Goal: Task Accomplishment & Management: Complete application form

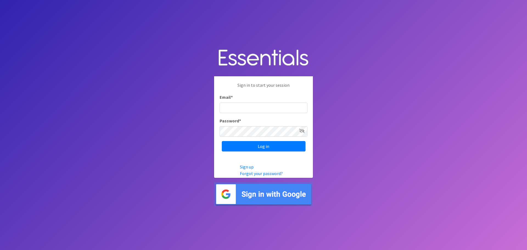
click at [251, 109] on input "Email *" at bounding box center [263, 108] width 88 height 10
type input "[EMAIL_ADDRESS][DOMAIN_NAME]"
click at [222, 141] on input "Log in" at bounding box center [264, 146] width 84 height 10
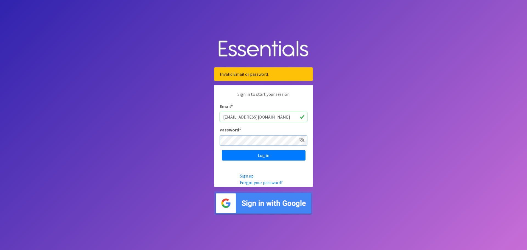
click at [222, 150] on input "Log in" at bounding box center [264, 155] width 84 height 10
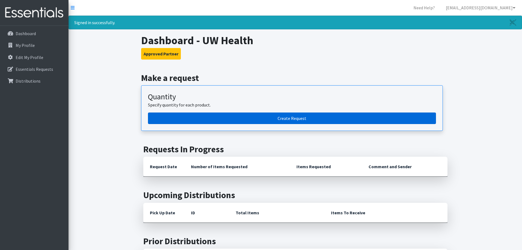
click at [261, 115] on link "Create Request" at bounding box center [292, 118] width 288 height 12
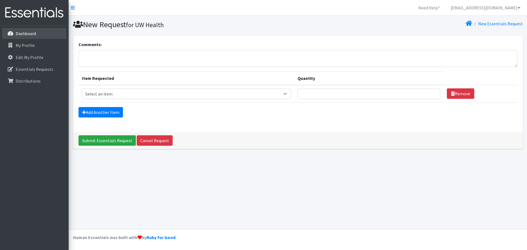
click at [26, 36] on p "Dashboard" at bounding box center [26, 33] width 20 height 5
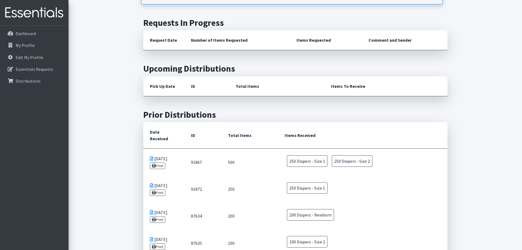
scroll to position [103, 0]
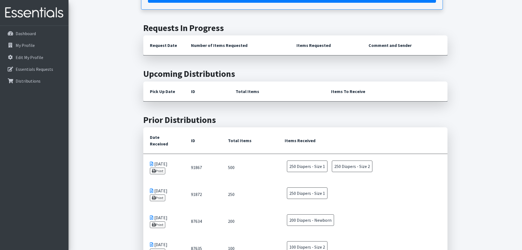
click at [151, 162] on icon at bounding box center [151, 164] width 3 height 4
click at [156, 168] on link "Print" at bounding box center [158, 171] width 16 height 7
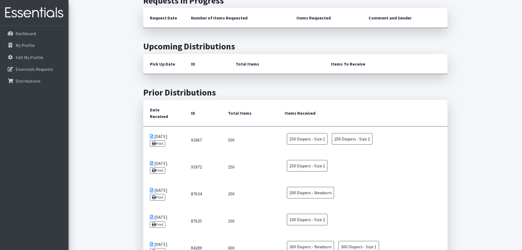
scroll to position [21, 0]
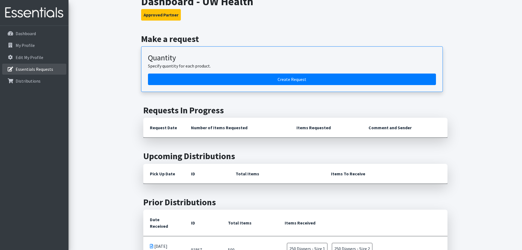
click at [45, 66] on p "Essentials Requests" at bounding box center [35, 68] width 38 height 5
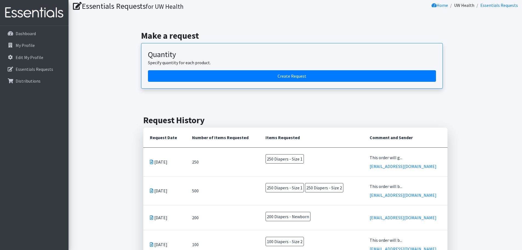
scroll to position [55, 0]
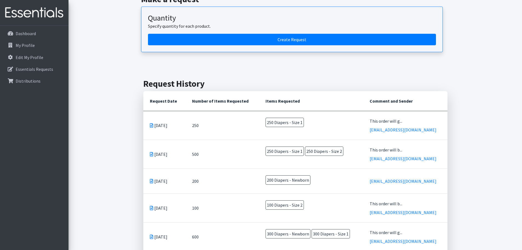
click at [151, 125] on icon at bounding box center [151, 125] width 3 height 4
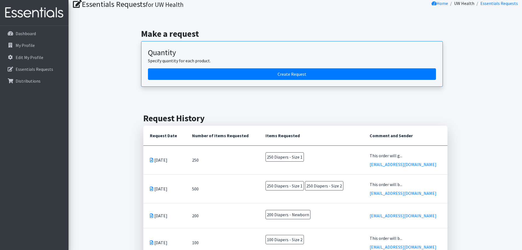
scroll to position [0, 0]
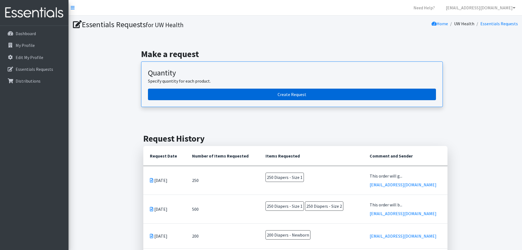
click at [251, 94] on link "Create Request" at bounding box center [292, 95] width 288 height 12
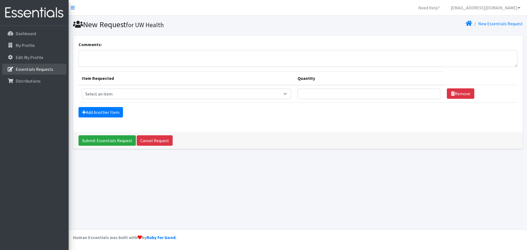
click at [21, 70] on p "Essentials Requests" at bounding box center [35, 68] width 38 height 5
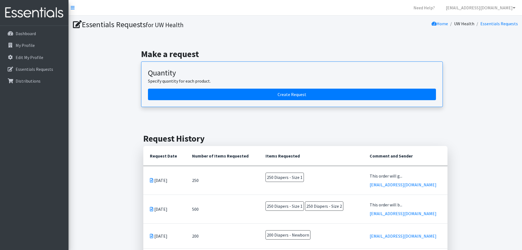
scroll to position [55, 0]
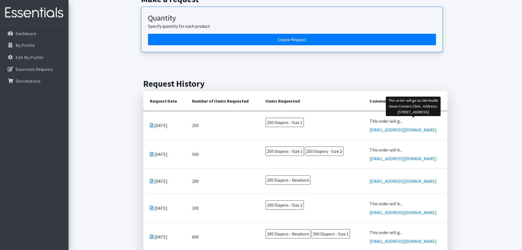
drag, startPoint x: 391, startPoint y: 119, endPoint x: 432, endPoint y: 122, distance: 41.0
click at [432, 122] on div "This order will g..." at bounding box center [405, 121] width 71 height 7
click at [385, 119] on td "This order will g... ccraig@uwhealth.org" at bounding box center [405, 125] width 84 height 29
drag, startPoint x: 388, startPoint y: 119, endPoint x: 424, endPoint y: 122, distance: 36.3
click at [424, 122] on td "This order will g... ccraig@uwhealth.org" at bounding box center [405, 125] width 84 height 29
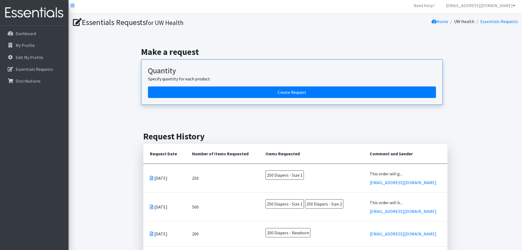
scroll to position [0, 0]
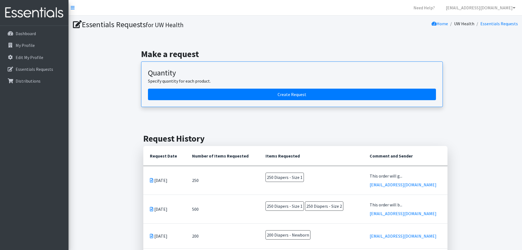
click at [151, 180] on icon at bounding box center [151, 180] width 3 height 4
click at [279, 178] on span "250 Diapers - Size 1" at bounding box center [285, 176] width 38 height 9
click at [167, 179] on td "Jun 9 2025" at bounding box center [164, 180] width 43 height 29
click at [32, 82] on p "Distributions" at bounding box center [28, 80] width 25 height 5
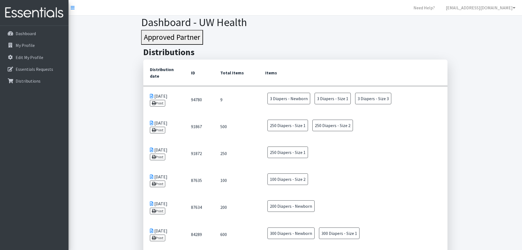
click at [151, 96] on icon at bounding box center [151, 96] width 3 height 4
click at [24, 35] on p "Dashboard" at bounding box center [26, 33] width 20 height 5
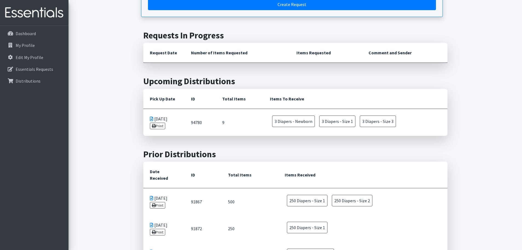
scroll to position [48, 0]
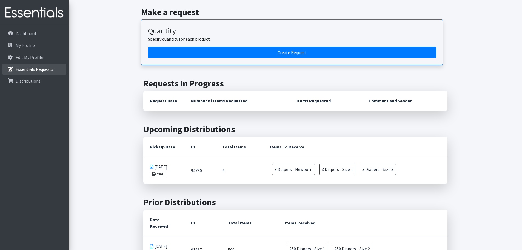
click at [32, 67] on p "Essentials Requests" at bounding box center [35, 68] width 38 height 5
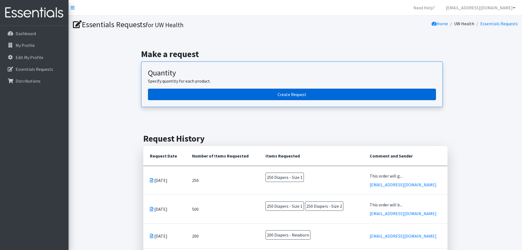
click at [347, 98] on link "Create Request" at bounding box center [292, 95] width 288 height 12
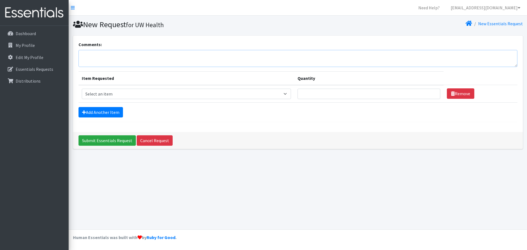
click at [127, 58] on textarea "Comments:" at bounding box center [297, 58] width 439 height 17
paste textarea "This order will be delivered to [GEOGRAPHIC_DATA] OB/[GEOGRAPHIC_DATA] at [STRE…"
type textarea "This order will be delivered to [GEOGRAPHIC_DATA] OB/[GEOGRAPHIC_DATA] at [STRE…"
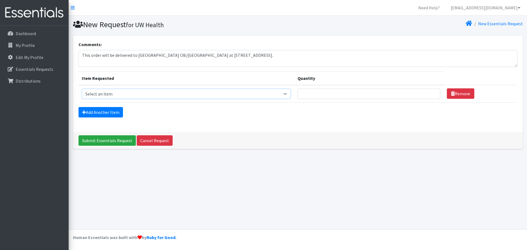
click at [134, 95] on select "Select an item Box - 2T-3T Pull-ups [200 Pull-ups/8 Packs] Box - 3T-4T Pull-ups…" at bounding box center [186, 94] width 209 height 10
select select "9795"
click at [82, 89] on select "Select an item Box - 2T-3T Pull-ups [200 Pull-ups/8 Packs] Box - 3T-4T Pull-ups…" at bounding box center [186, 94] width 209 height 10
click at [311, 93] on input "Quantity" at bounding box center [368, 94] width 143 height 10
click at [224, 96] on select "Select an item Box - 2T-3T Pull-ups [200 Pull-ups/8 Packs] Box - 3T-4T Pull-ups…" at bounding box center [186, 94] width 209 height 10
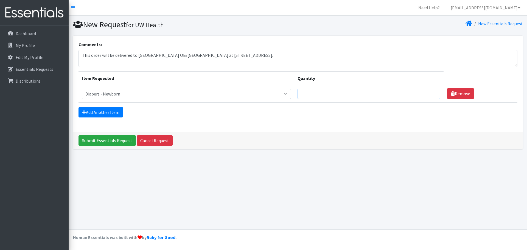
click at [335, 94] on input "Quantity" at bounding box center [368, 94] width 143 height 10
type input "50"
click at [112, 112] on link "Add Another Item" at bounding box center [100, 112] width 44 height 10
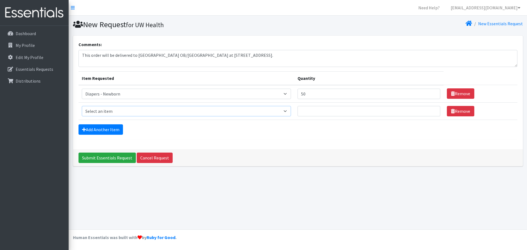
click at [160, 109] on select "Select an item Box - 2T-3T Pull-ups [200 Pull-ups/8 Packs] Box - 3T-4T Pull-ups…" at bounding box center [186, 111] width 209 height 10
select select "9798"
click at [82, 106] on select "Select an item Box - 2T-3T Pull-ups [200 Pull-ups/8 Packs] Box - 3T-4T Pull-ups…" at bounding box center [186, 111] width 209 height 10
click at [340, 110] on input "Quantity" at bounding box center [368, 111] width 143 height 10
type input "50"
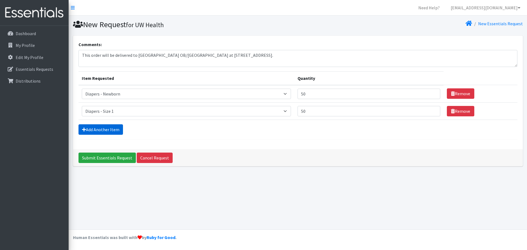
click at [107, 132] on link "Add Another Item" at bounding box center [100, 129] width 44 height 10
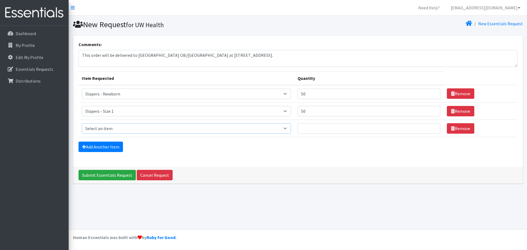
click at [209, 127] on select "Select an item Box - 2T-3T Pull-ups [200 Pull-ups/8 Packs] Box - 3T-4T Pull-ups…" at bounding box center [186, 128] width 209 height 10
select select "9797"
click at [82, 123] on select "Select an item Box - 2T-3T Pull-ups [200 Pull-ups/8 Packs] Box - 3T-4T Pull-ups…" at bounding box center [186, 128] width 209 height 10
click at [334, 127] on input "Quantity" at bounding box center [368, 128] width 143 height 10
type input "50"
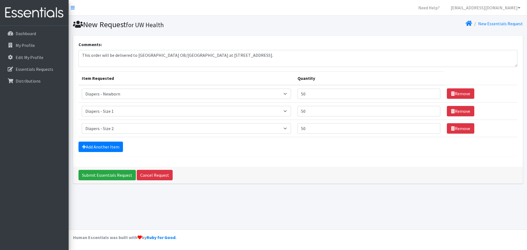
click at [318, 152] on form "Comments: This order will be delivered to UW Health Junction Road OB/GYN Clinic…" at bounding box center [297, 98] width 439 height 115
click at [116, 173] on input "Submit Essentials Request" at bounding box center [106, 175] width 57 height 10
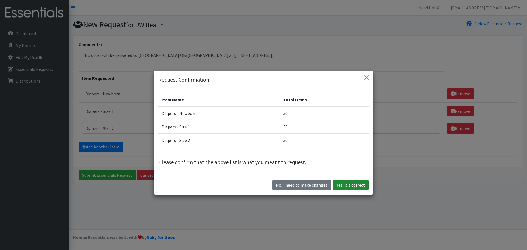
click at [342, 185] on button "Yes, it's correct" at bounding box center [350, 185] width 35 height 10
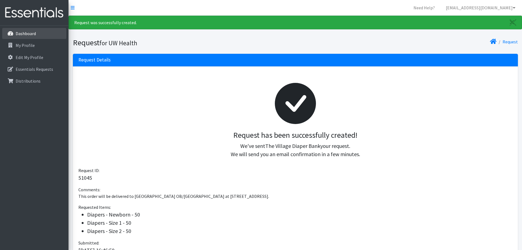
click at [40, 35] on link "Dashboard" at bounding box center [34, 33] width 64 height 11
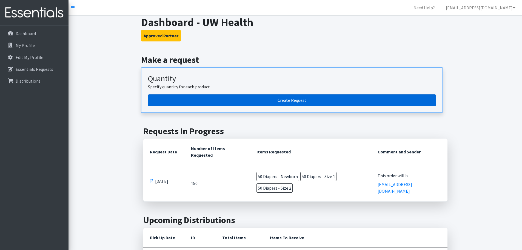
click at [295, 101] on link "Create Request" at bounding box center [292, 100] width 288 height 12
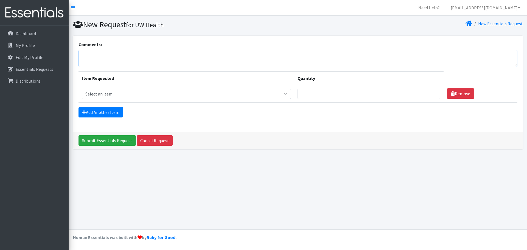
click at [124, 57] on textarea "Comments:" at bounding box center [297, 58] width 439 height 17
paste textarea "This order will be delivered to UW Health Union Corners OB/GYN Clinic at [STREE…"
type textarea "This order will be delivered to UW Health Union Corners OB/GYN Clinic at [STREE…"
click at [135, 93] on select "Select an item Box - 2T-3T Pull-ups [200 Pull-ups/8 Packs] Box - 3T-4T Pull-ups…" at bounding box center [186, 94] width 209 height 10
select select "9798"
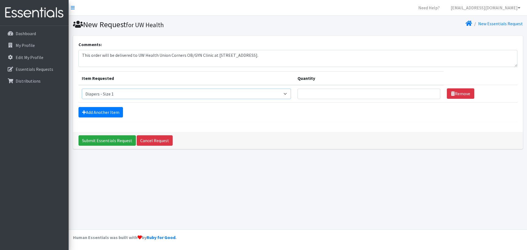
click at [82, 89] on select "Select an item Box - 2T-3T Pull-ups [200 Pull-ups/8 Packs] Box - 3T-4T Pull-ups…" at bounding box center [186, 94] width 209 height 10
click at [309, 94] on input "Quantity" at bounding box center [368, 94] width 143 height 10
type input "50"
click at [102, 140] on input "Submit Essentials Request" at bounding box center [106, 140] width 57 height 10
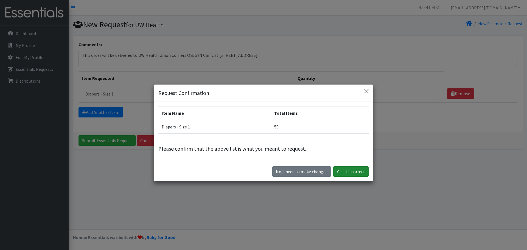
click at [348, 170] on button "Yes, it's correct" at bounding box center [350, 171] width 35 height 10
